Goal: Transaction & Acquisition: Obtain resource

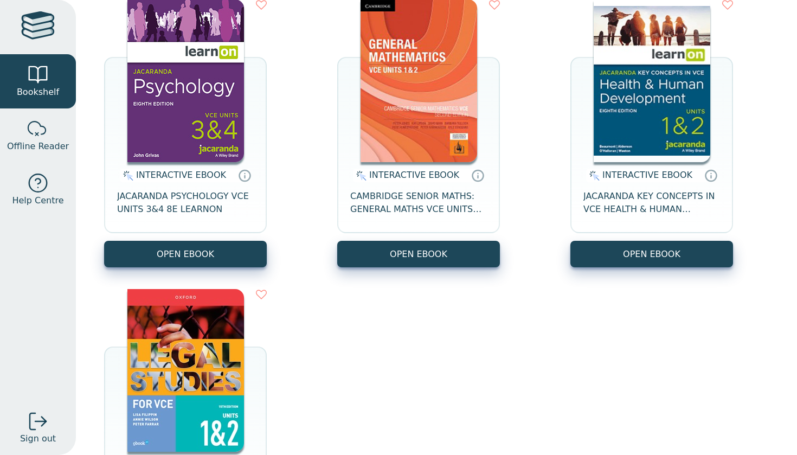
scroll to position [150, 0]
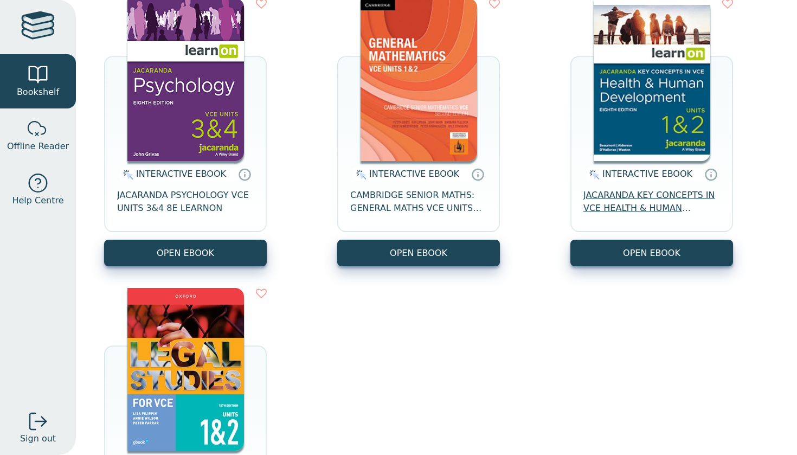
click at [617, 201] on span "JACARANDA KEY CONCEPTS IN VCE HEALTH & HUMAN DEVELOPMENT UNITS 1&2 LEARNON EBOO…" at bounding box center [651, 202] width 137 height 26
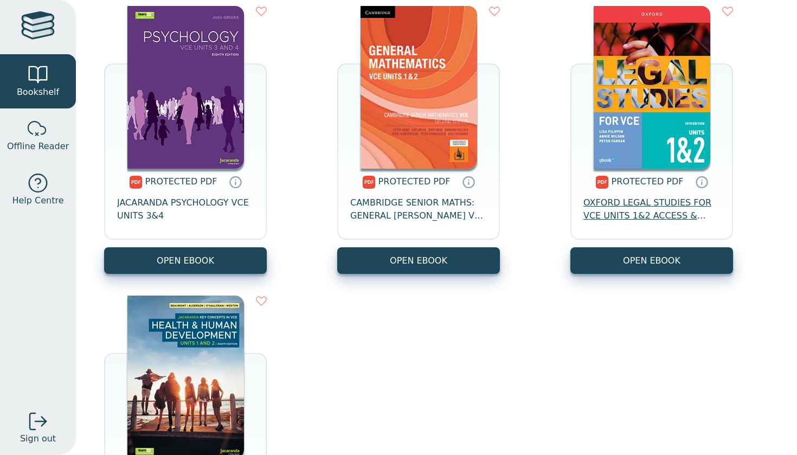
scroll to position [744, 0]
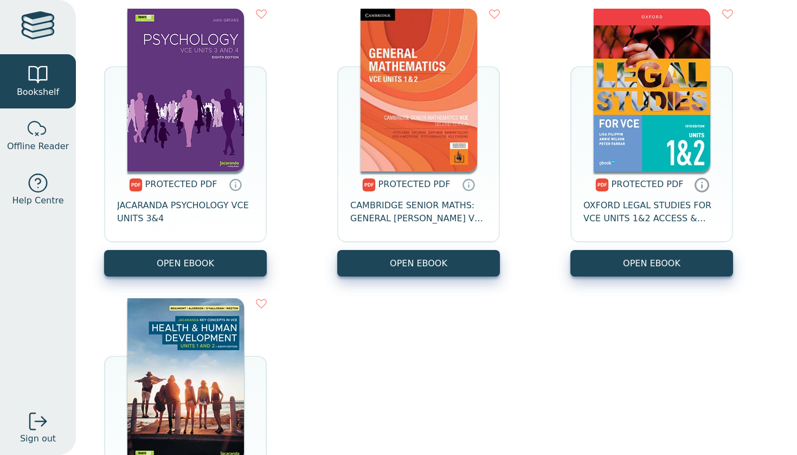
click at [698, 186] on icon at bounding box center [702, 185] width 16 height 16
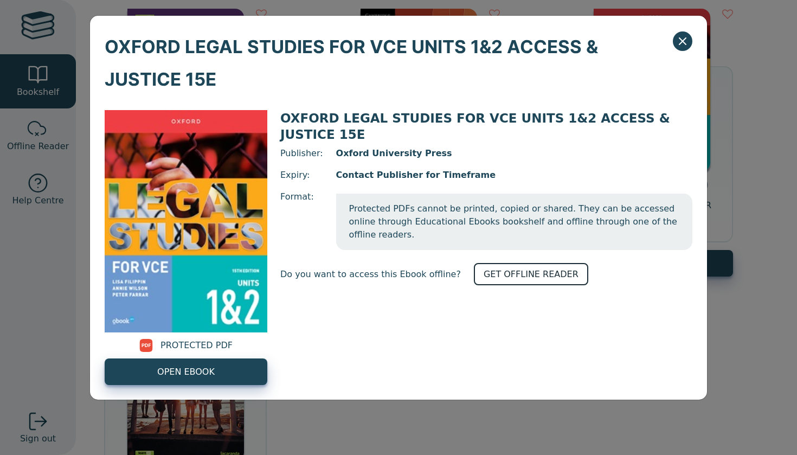
click at [517, 263] on link "GET OFFLINE READER" at bounding box center [531, 274] width 114 height 22
click at [689, 40] on button "Close" at bounding box center [683, 41] width 20 height 20
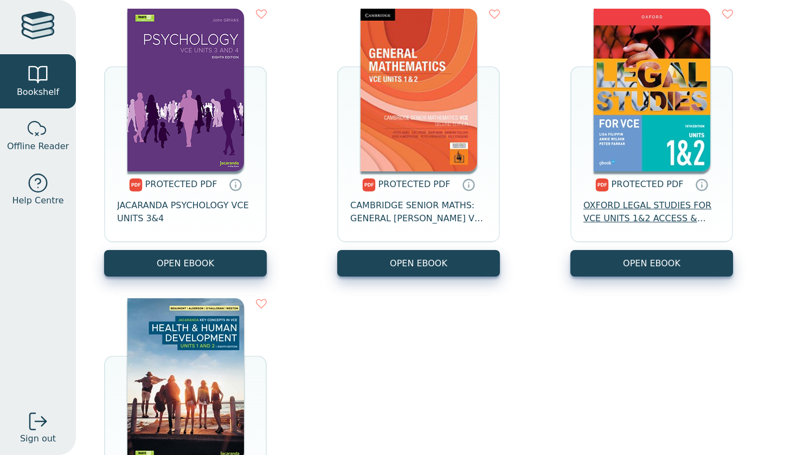
click at [627, 217] on span "OXFORD LEGAL STUDIES FOR VCE UNITS 1&2 ACCESS & JUSTICE 15E" at bounding box center [651, 212] width 137 height 26
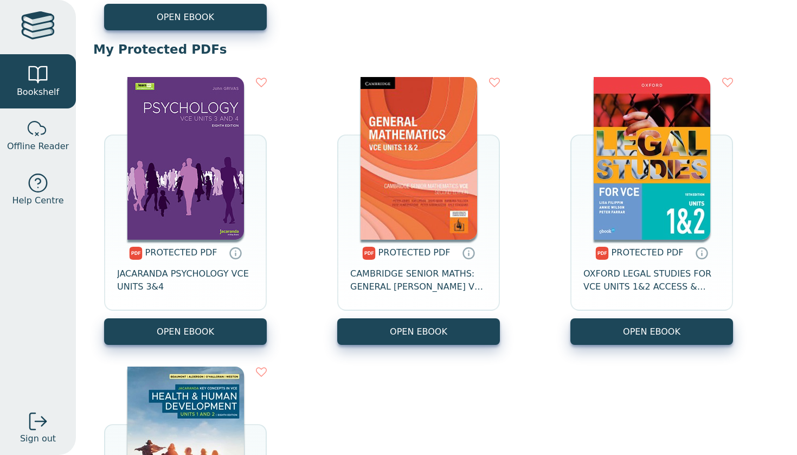
scroll to position [693, 0]
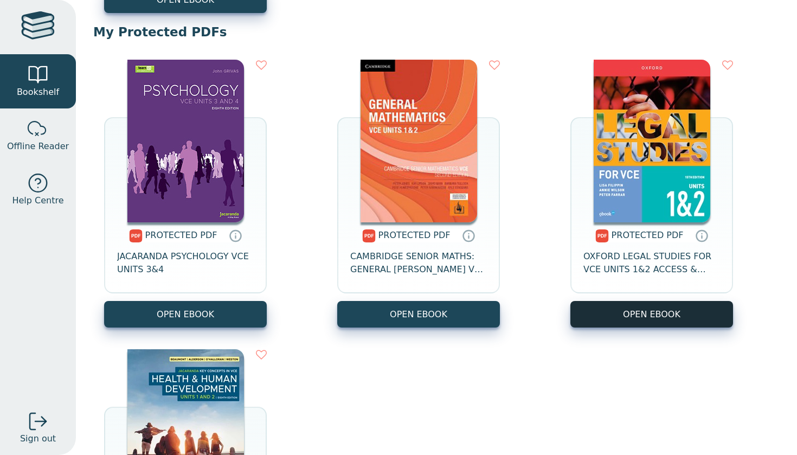
click at [622, 313] on link "OPEN EBOOK" at bounding box center [651, 314] width 163 height 27
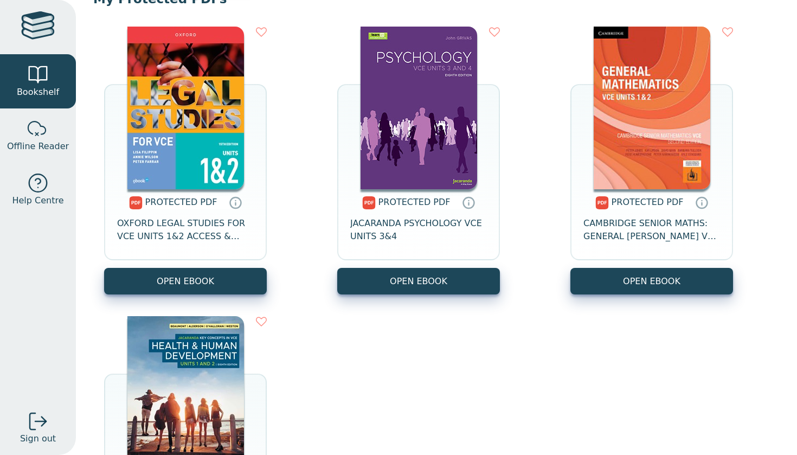
scroll to position [725, 0]
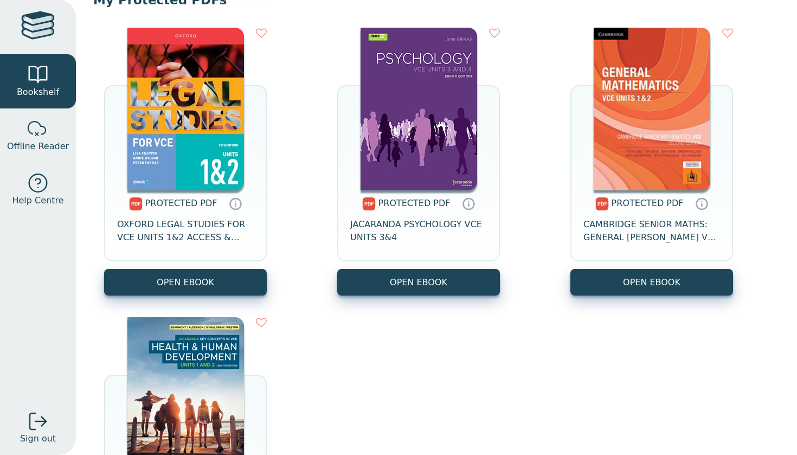
click at [632, 120] on img at bounding box center [652, 109] width 117 height 163
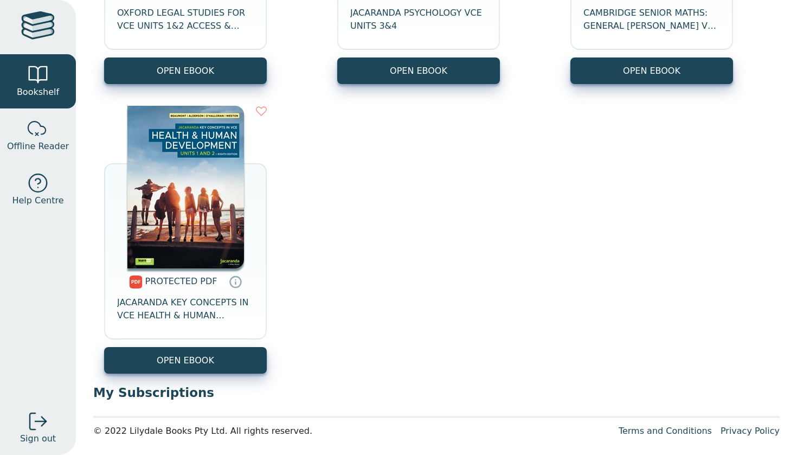
scroll to position [936, 0]
click at [191, 308] on span "JACARANDA KEY CONCEPTS IN VCE HEALTH & HUMAN DEVELOPMENT UNITS 1&2 PRINT & LEAR…" at bounding box center [185, 309] width 137 height 26
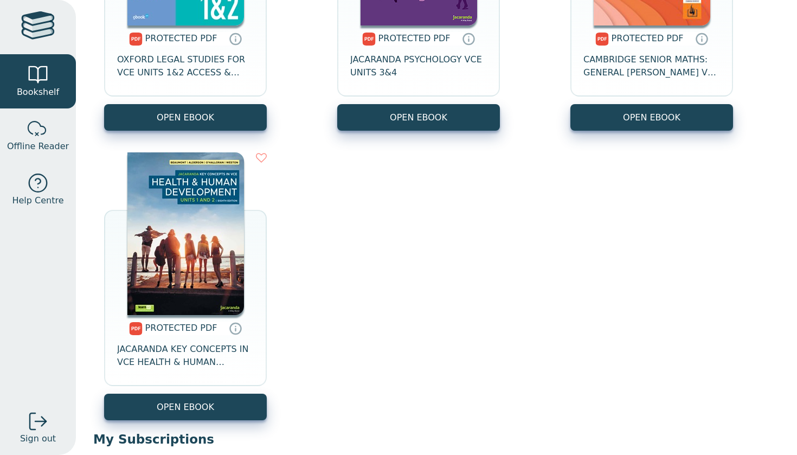
scroll to position [904, 0]
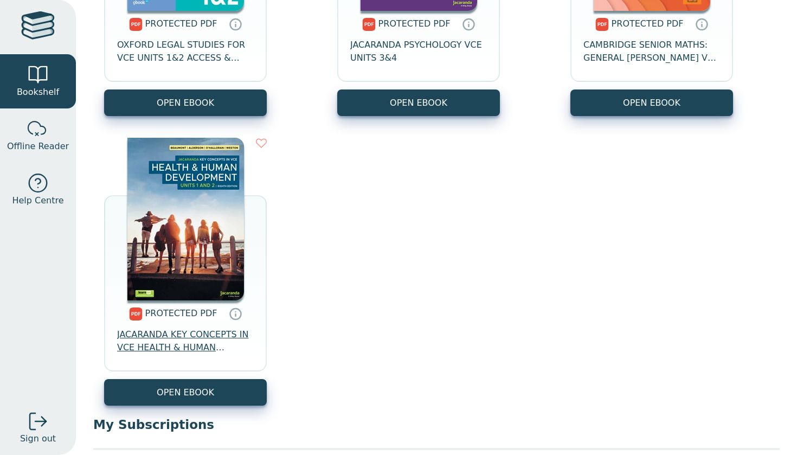
click at [179, 343] on span "JACARANDA KEY CONCEPTS IN VCE HEALTH & HUMAN DEVELOPMENT UNITS 1&2 PRINT & LEAR…" at bounding box center [185, 341] width 137 height 26
